Goal: Find specific page/section: Find specific page/section

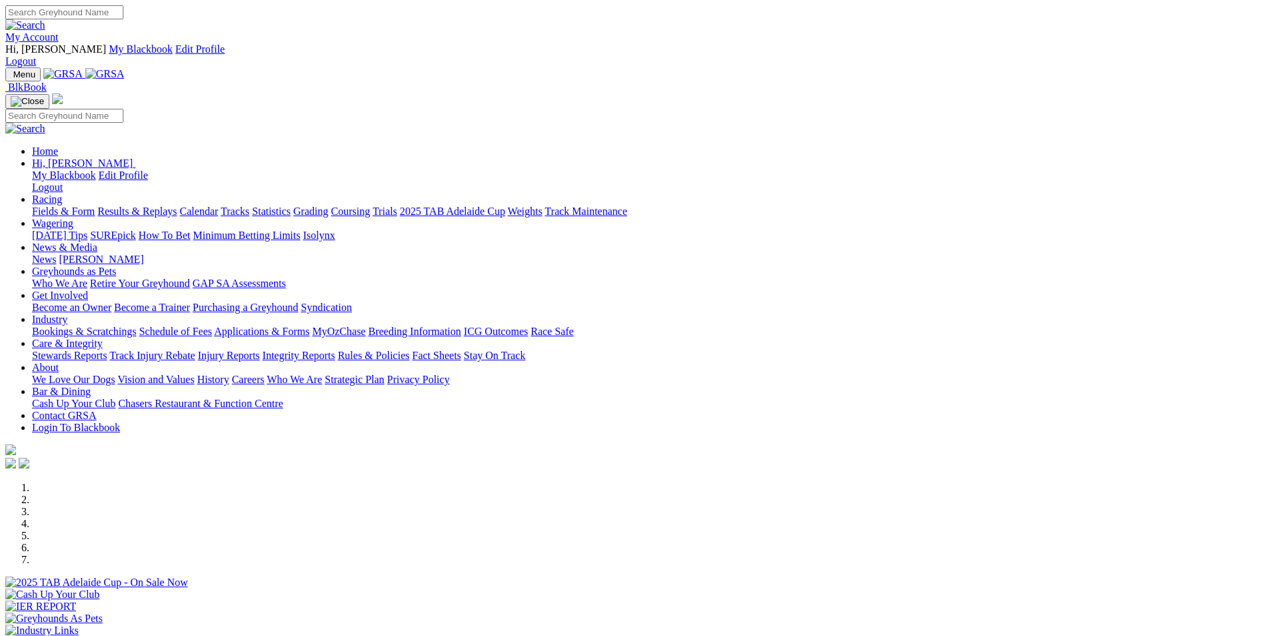
click at [143, 254] on link "[PERSON_NAME]" at bounding box center [101, 259] width 85 height 11
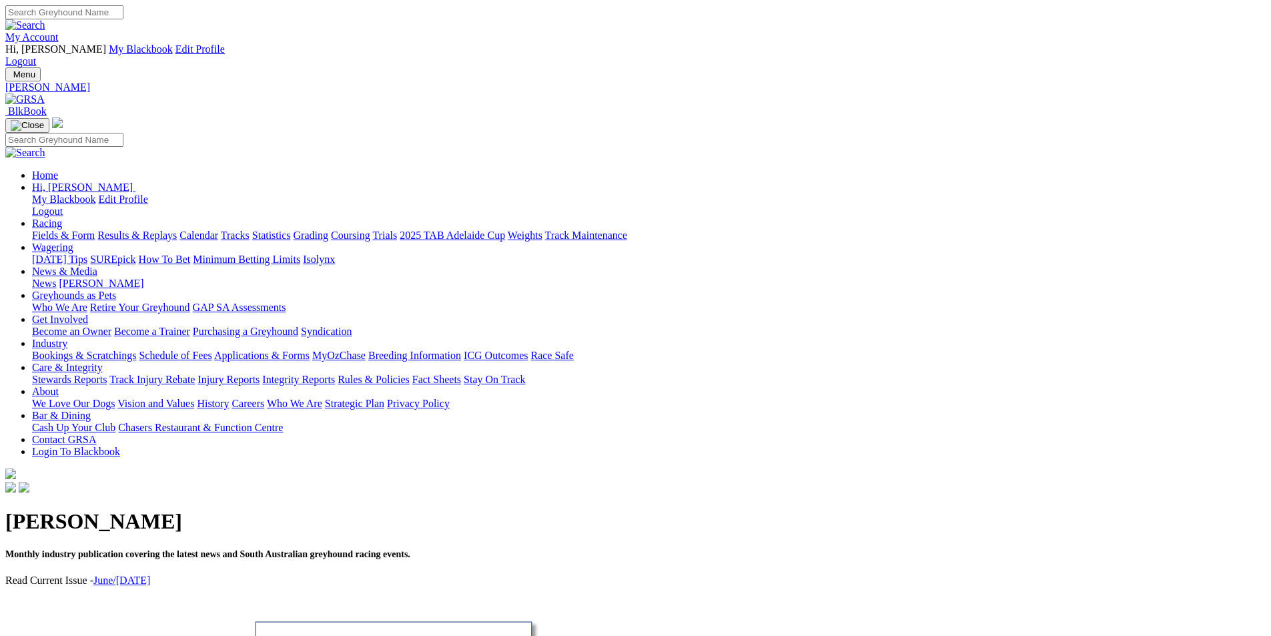
click at [45, 93] on img at bounding box center [24, 99] width 39 height 12
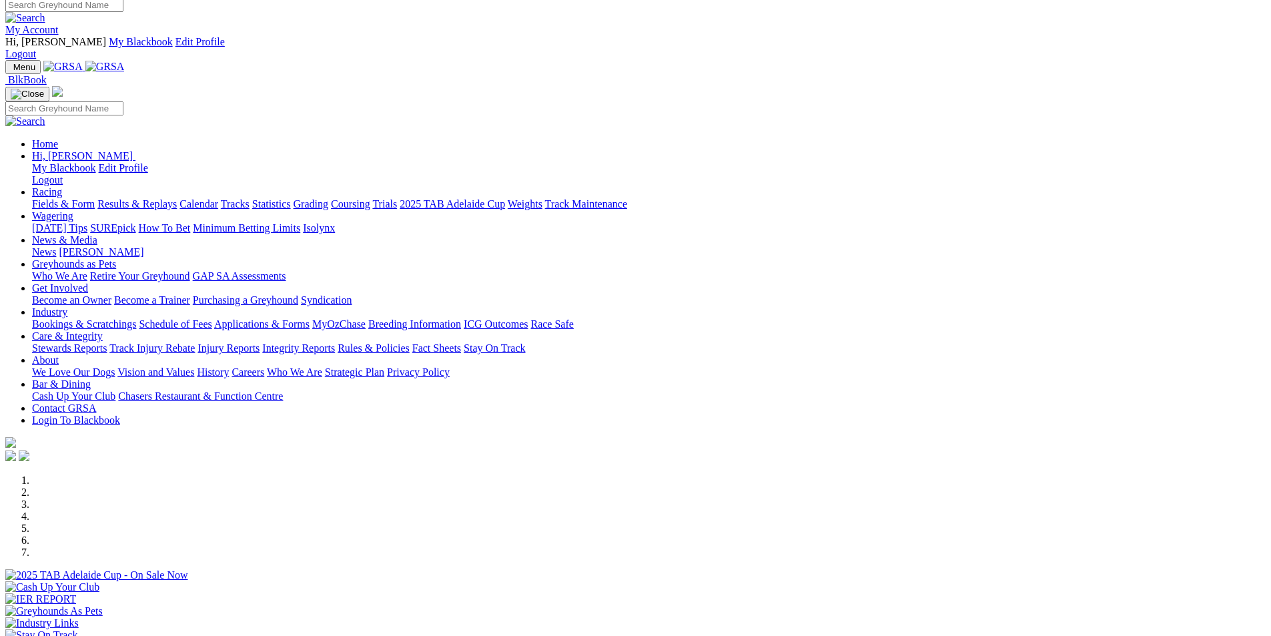
scroll to position [352, 0]
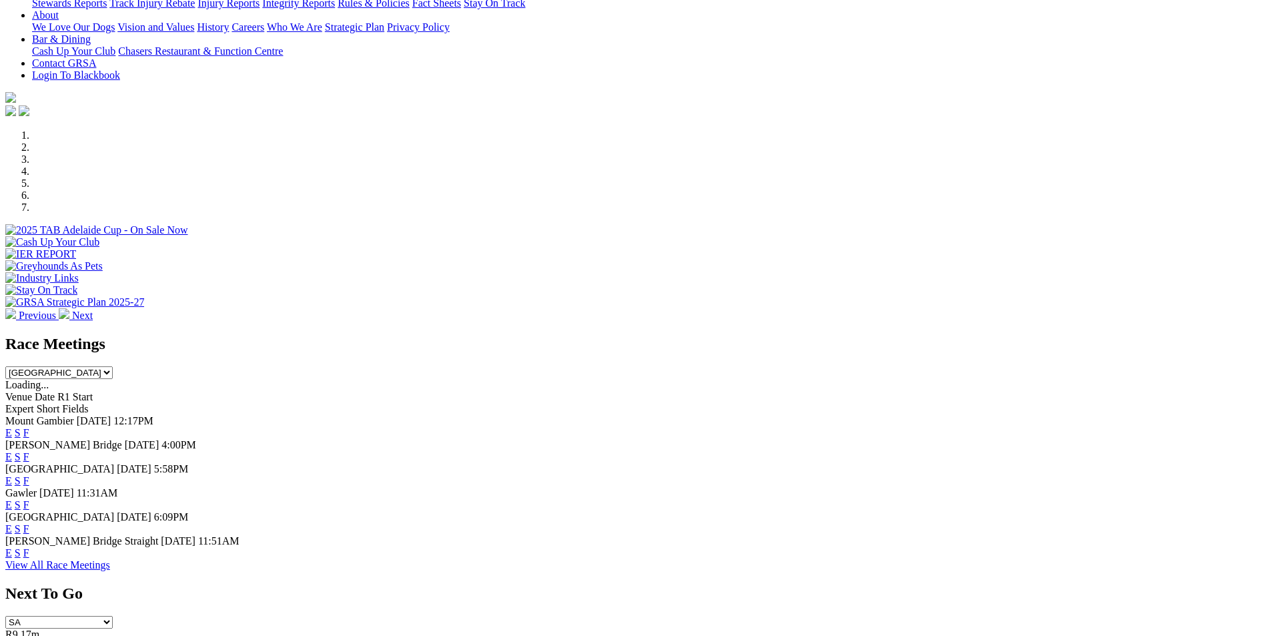
click at [29, 475] on link "F" at bounding box center [26, 480] width 6 height 11
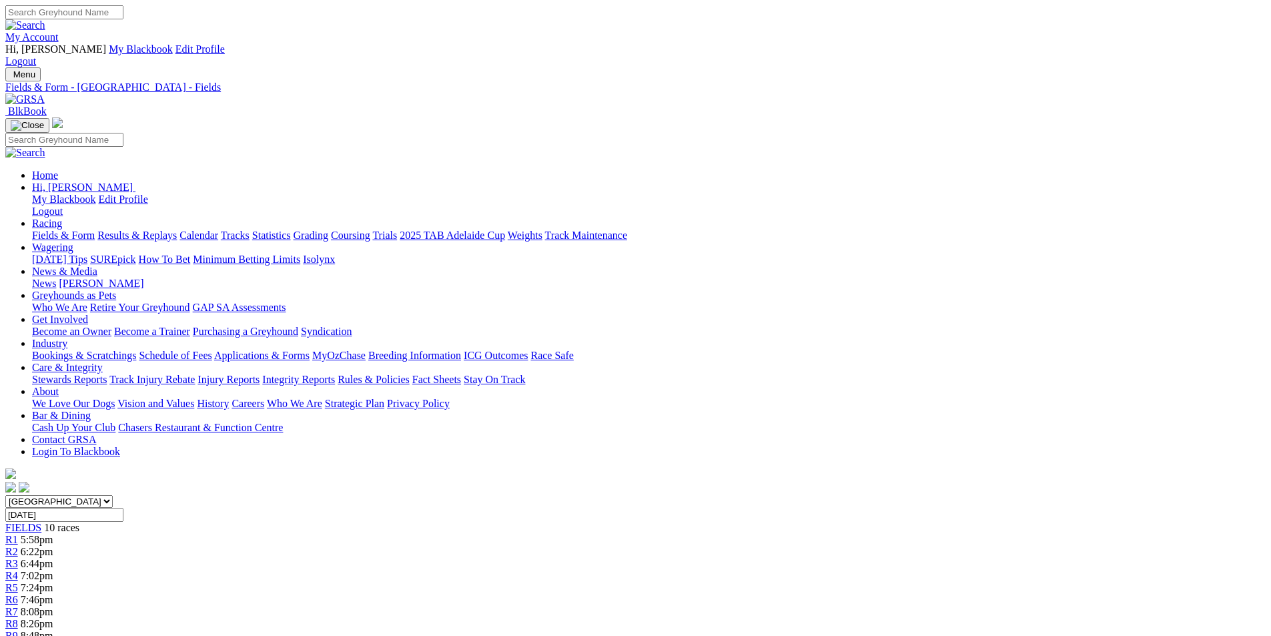
click at [45, 93] on img at bounding box center [24, 99] width 39 height 12
